Goal: Information Seeking & Learning: Compare options

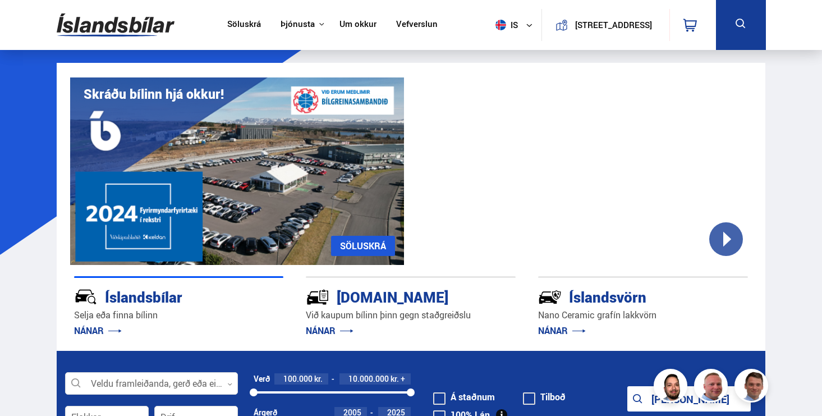
click at [745, 25] on icon at bounding box center [741, 24] width 14 height 14
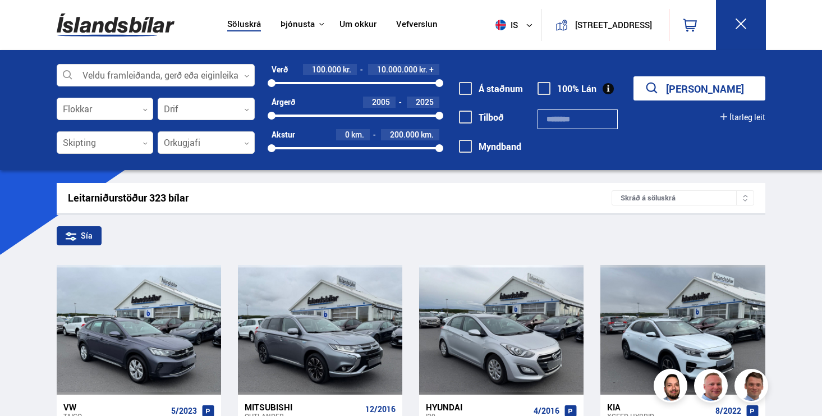
click at [489, 93] on label "Á staðnum" at bounding box center [491, 89] width 64 height 10
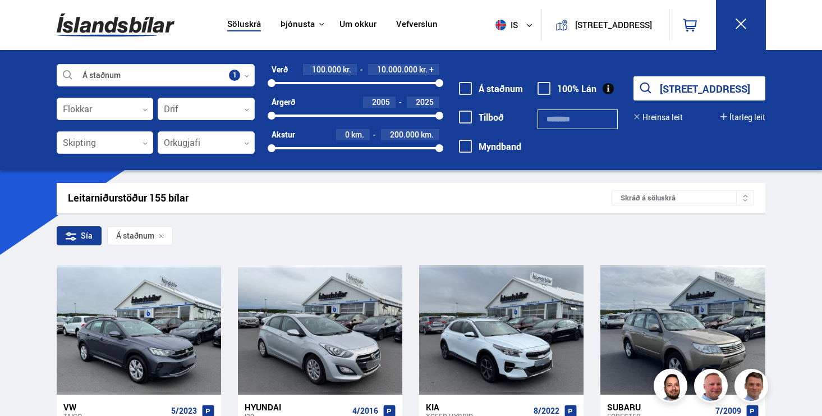
click at [679, 93] on button "Sýna 155 bíla" at bounding box center [699, 88] width 132 height 24
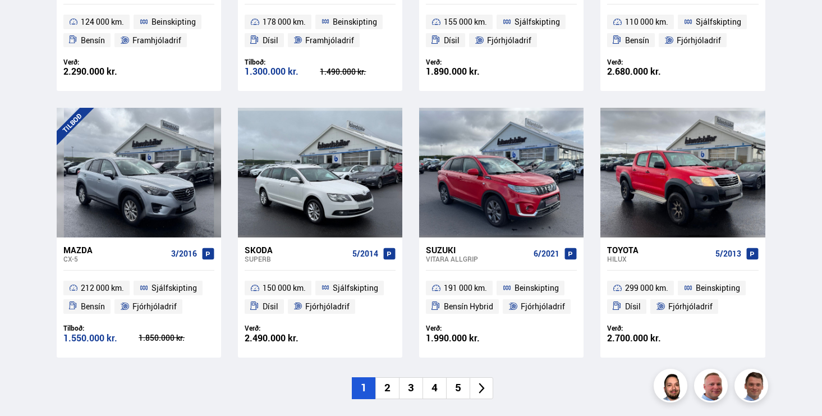
scroll to position [1545, 0]
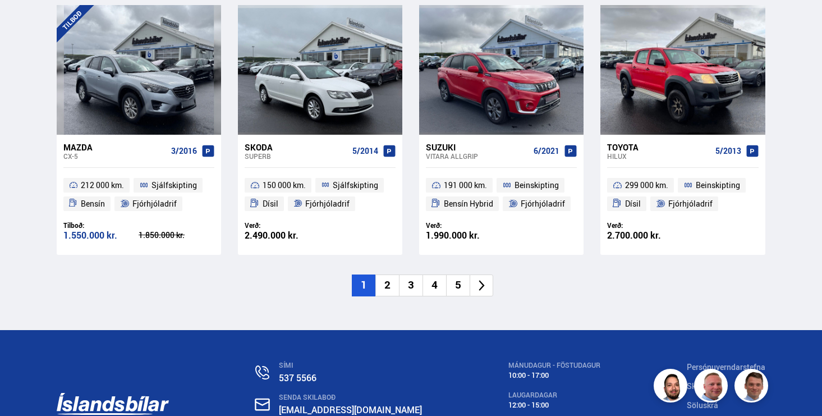
click at [388, 285] on li "2" at bounding box center [387, 285] width 24 height 22
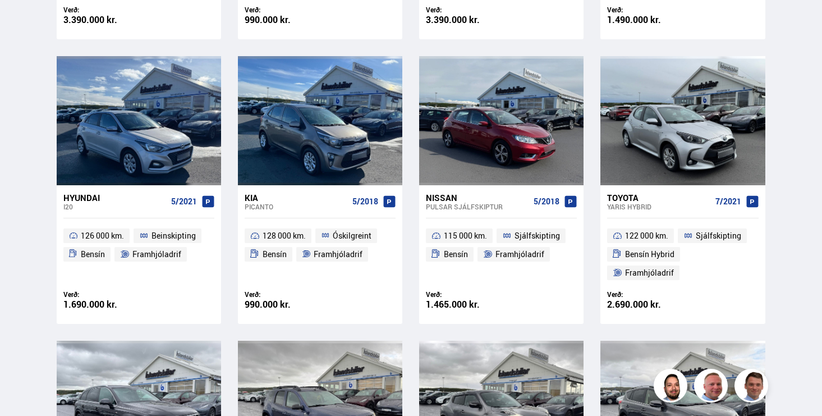
scroll to position [153, 0]
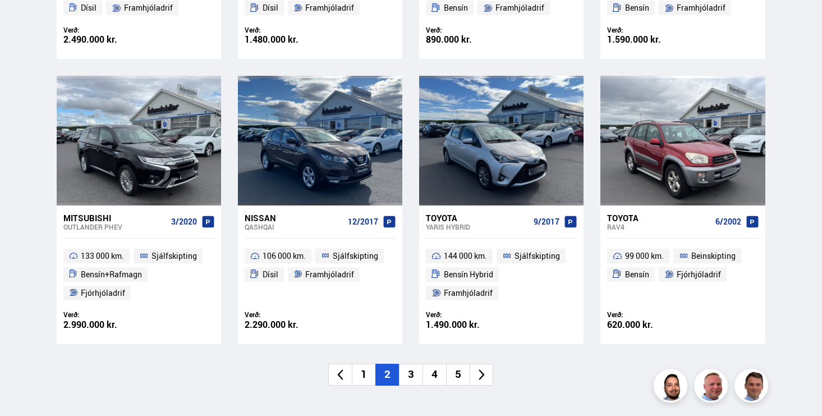
scroll to position [1595, 0]
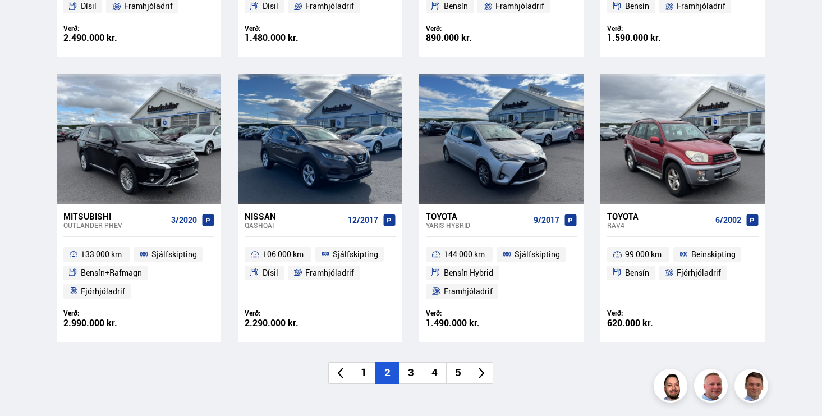
click at [410, 374] on li "3" at bounding box center [411, 373] width 24 height 22
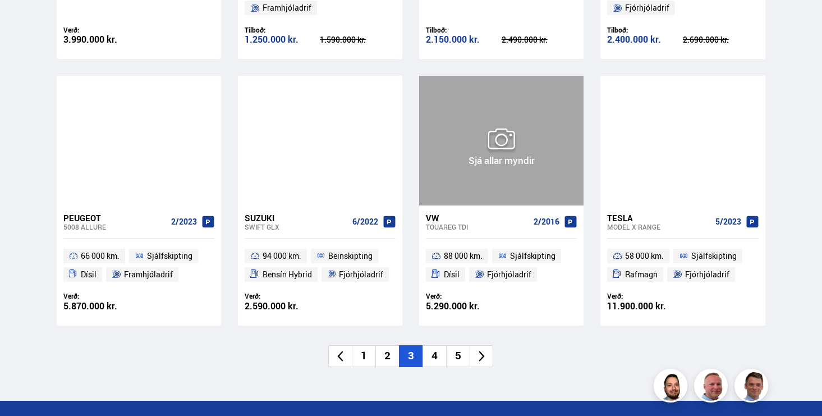
scroll to position [1624, 0]
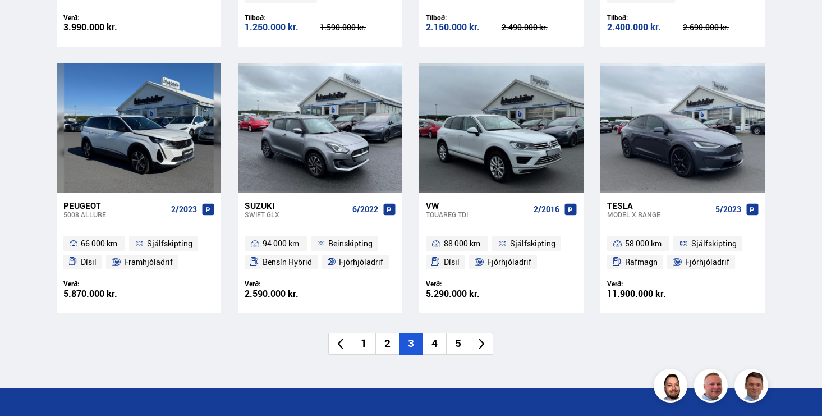
click at [439, 341] on li "4" at bounding box center [434, 344] width 24 height 22
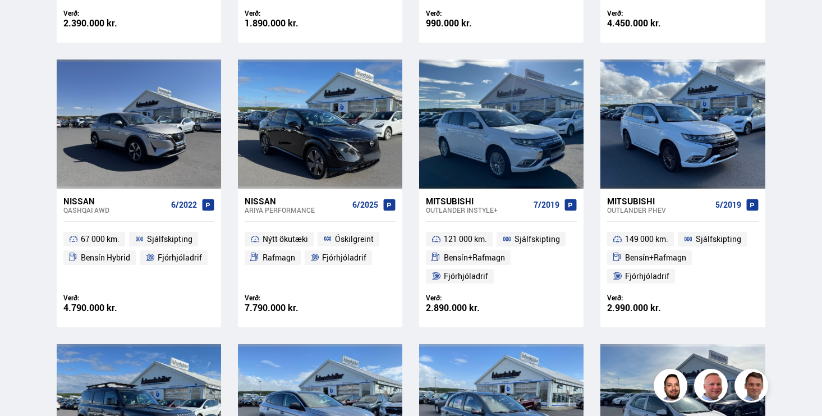
scroll to position [153, 0]
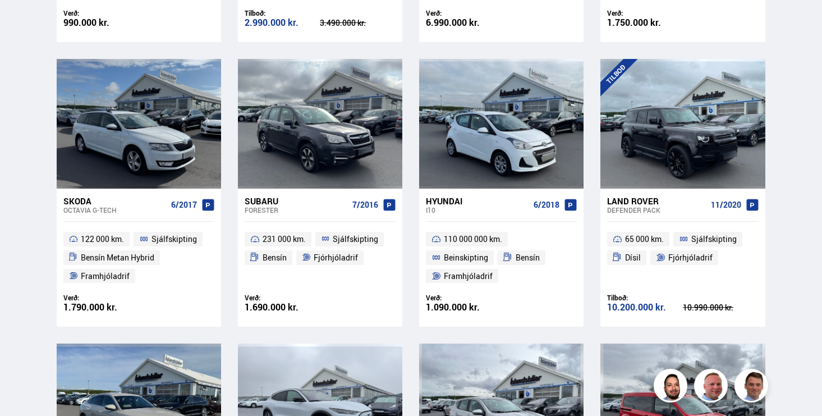
scroll to position [1310, 0]
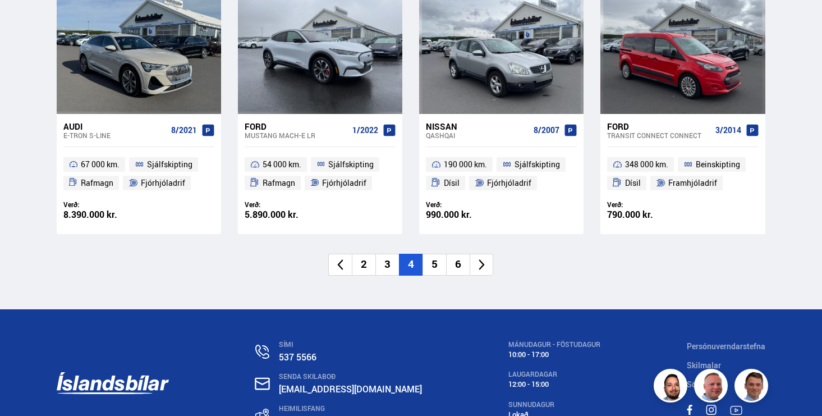
click at [436, 263] on li "5" at bounding box center [434, 265] width 24 height 22
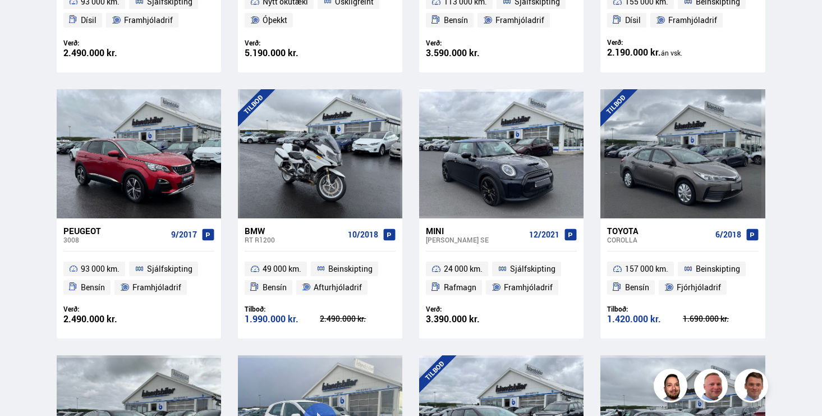
scroll to position [123, 0]
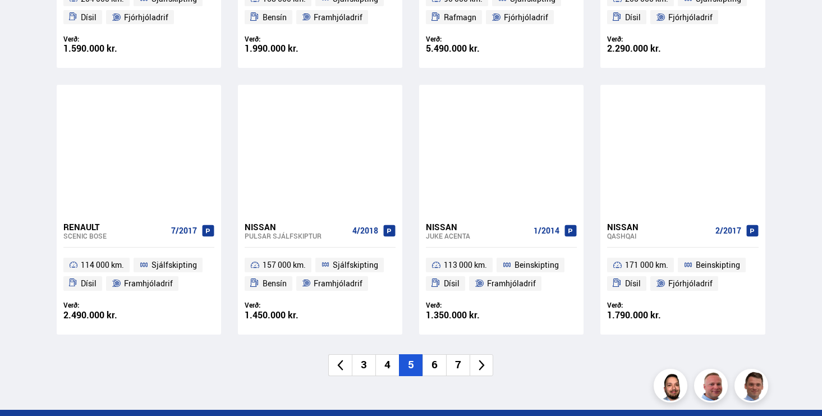
scroll to position [1566, 0]
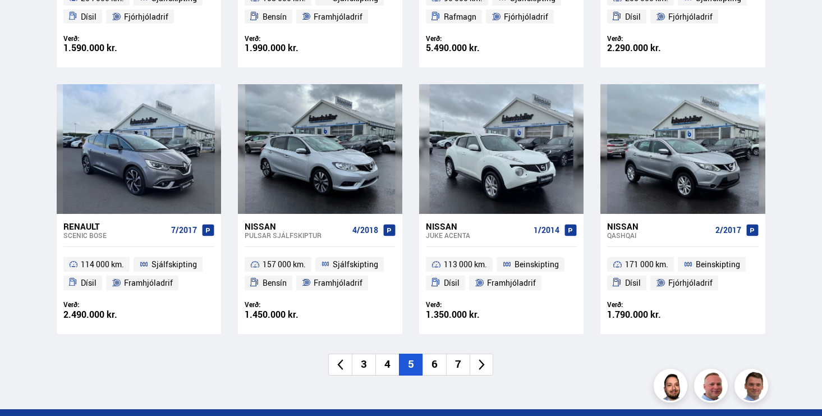
click at [432, 357] on li "6" at bounding box center [434, 364] width 24 height 22
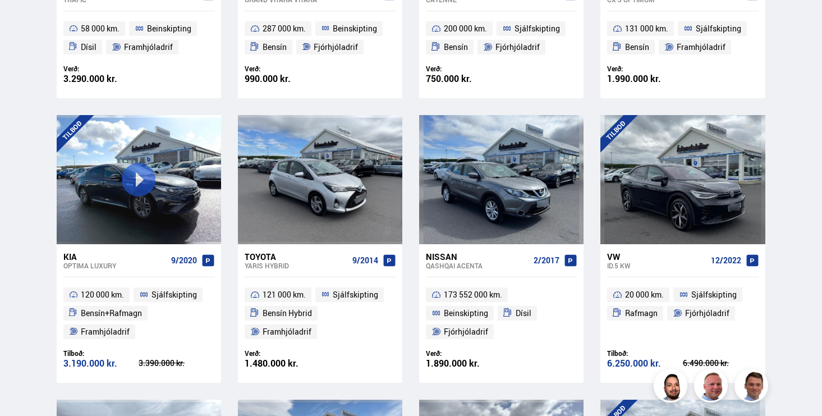
scroll to position [117, 0]
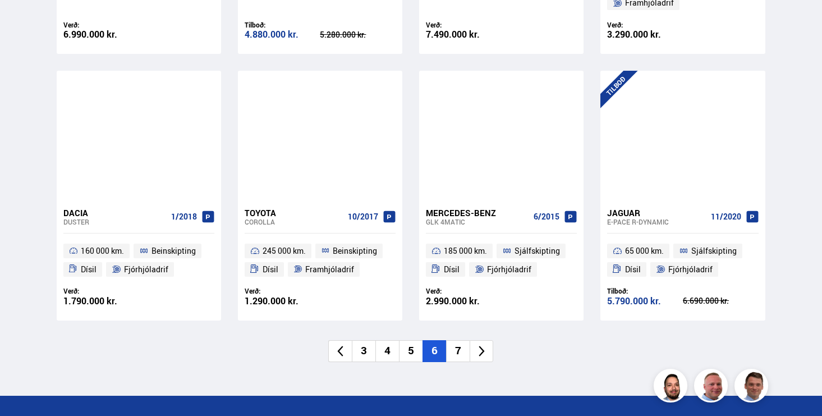
scroll to position [1602, 0]
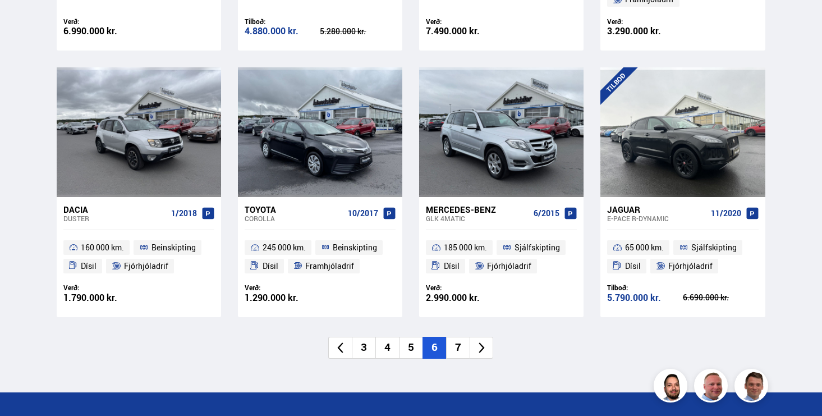
click at [459, 342] on li "7" at bounding box center [458, 348] width 24 height 22
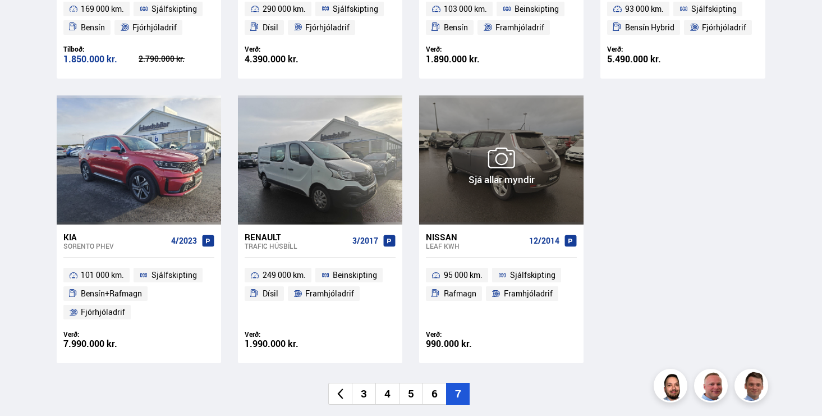
scroll to position [720, 0]
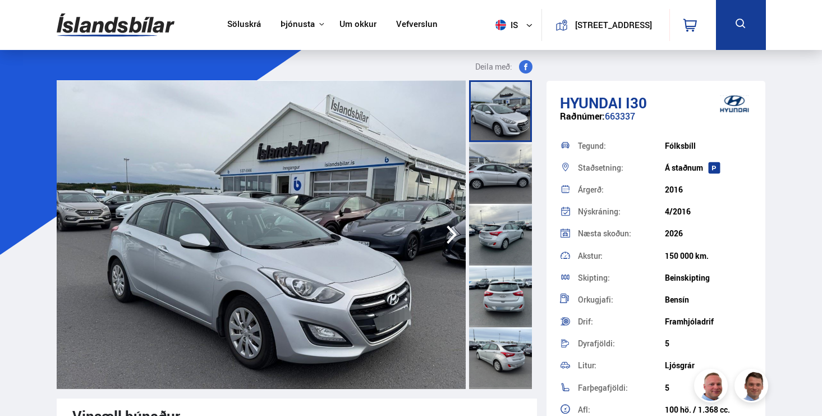
click at [396, 211] on img at bounding box center [262, 234] width 410 height 309
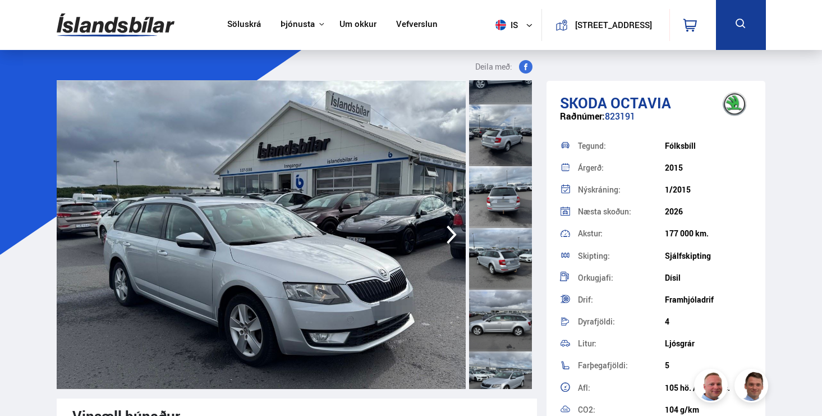
scroll to position [144, 0]
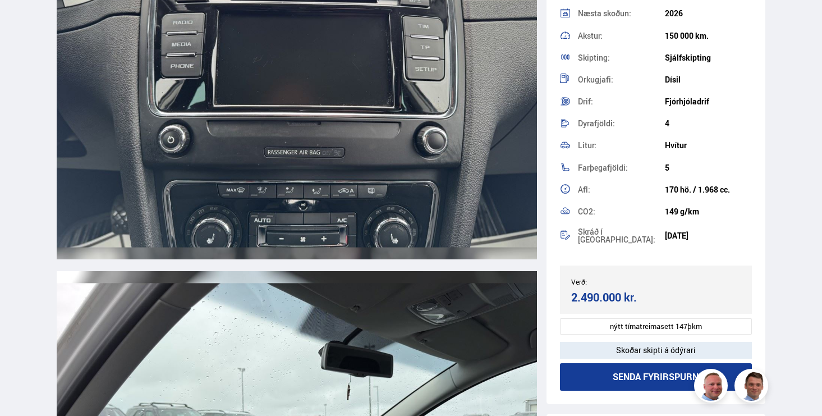
scroll to position [5219, 0]
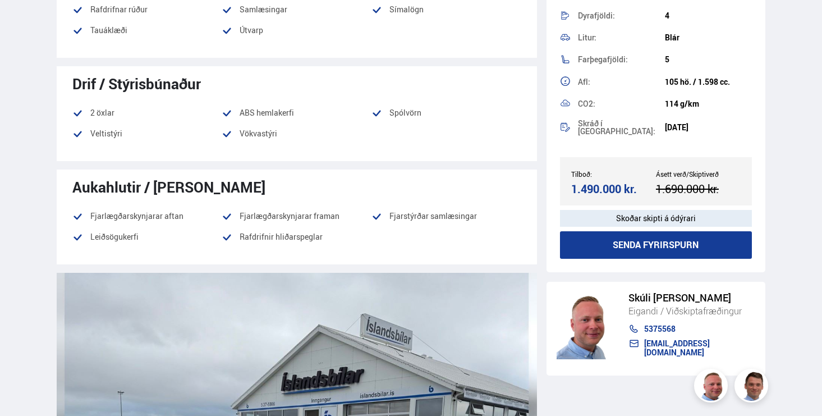
scroll to position [250, 0]
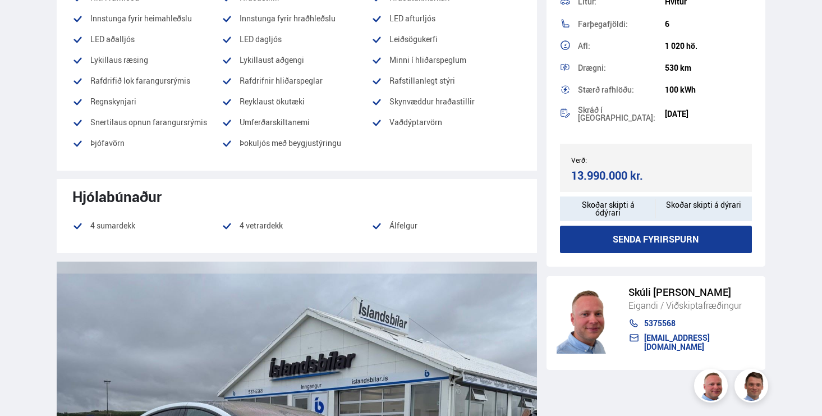
scroll to position [1388, 0]
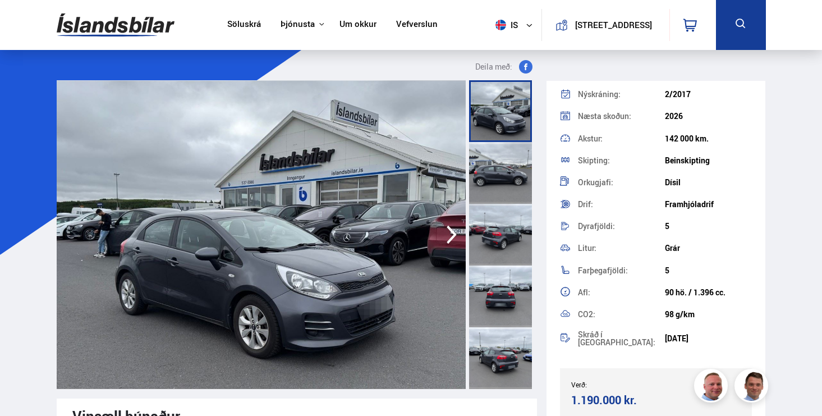
click at [404, 278] on img at bounding box center [262, 234] width 410 height 309
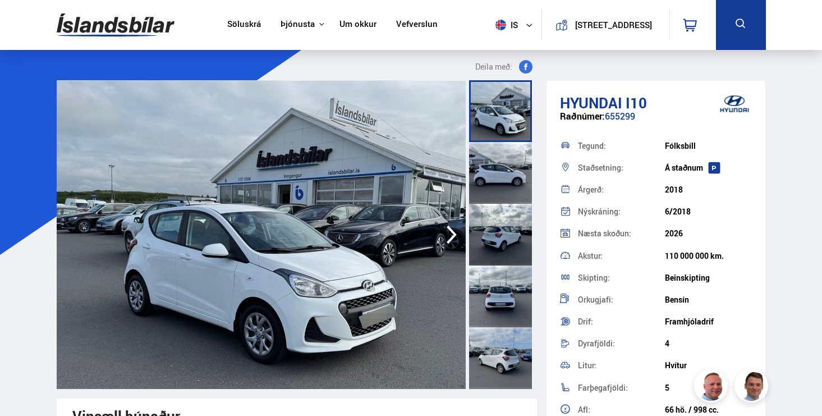
click at [323, 172] on img at bounding box center [261, 234] width 410 height 309
click at [319, 197] on img at bounding box center [262, 234] width 410 height 309
